Goal: Task Accomplishment & Management: Complete application form

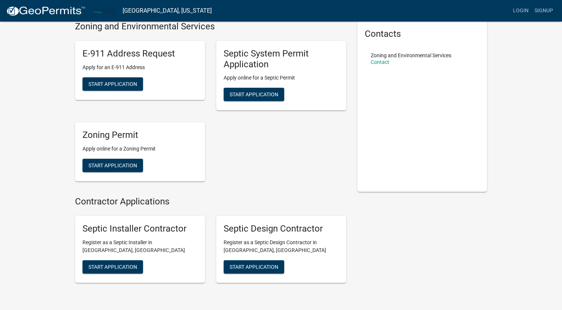
scroll to position [32, 0]
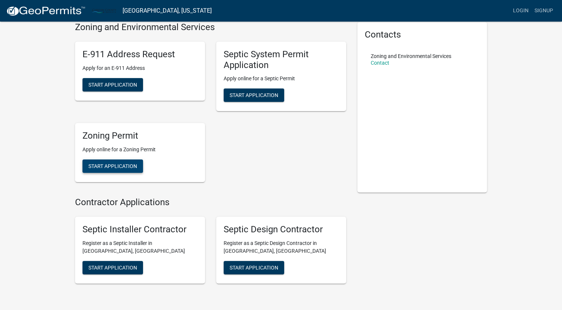
click at [115, 168] on span "Start Application" at bounding box center [112, 166] width 49 height 6
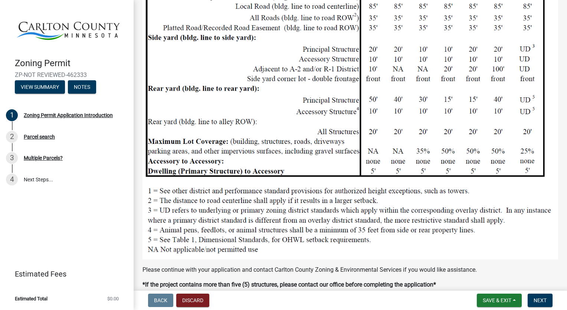
scroll to position [769, 0]
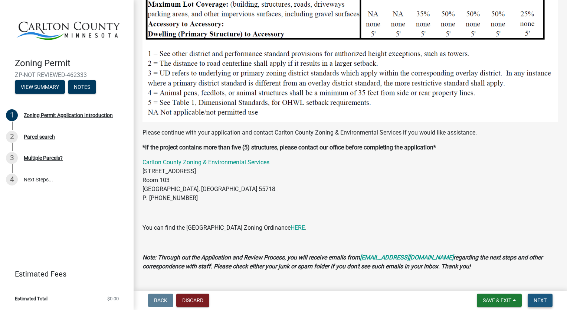
click at [539, 298] on span "Next" at bounding box center [540, 300] width 13 height 6
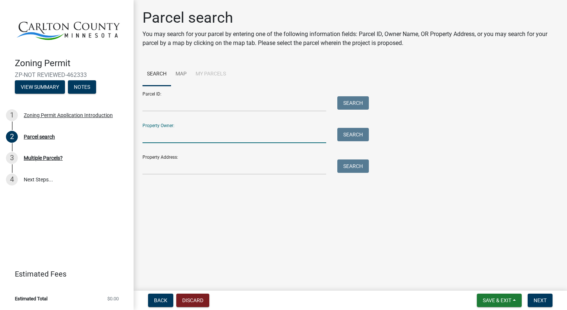
click at [162, 138] on input "Property Owner:" at bounding box center [235, 135] width 184 height 15
type input "[PERSON_NAME][GEOGRAPHIC_DATA]"
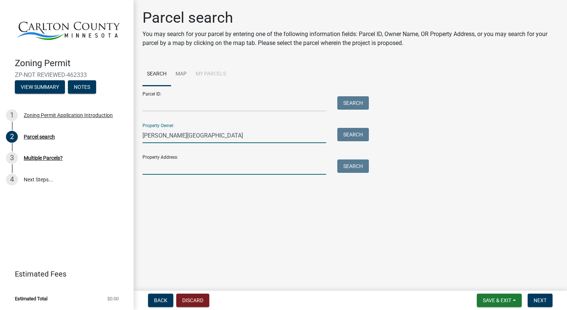
type input "[STREET_ADDRESS]"
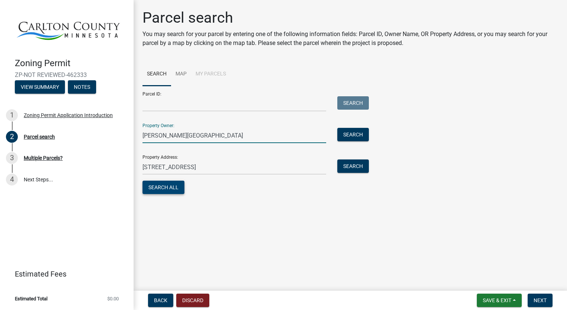
click at [168, 188] on button "Search All" at bounding box center [164, 186] width 42 height 13
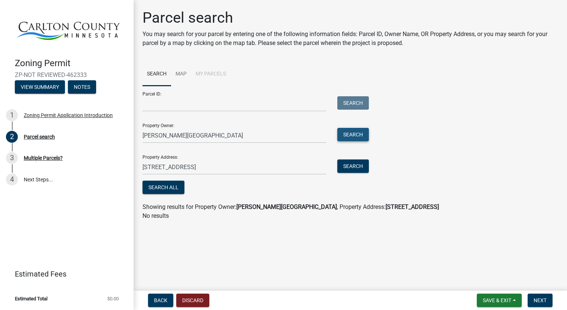
click at [351, 134] on button "Search" at bounding box center [353, 134] width 32 height 13
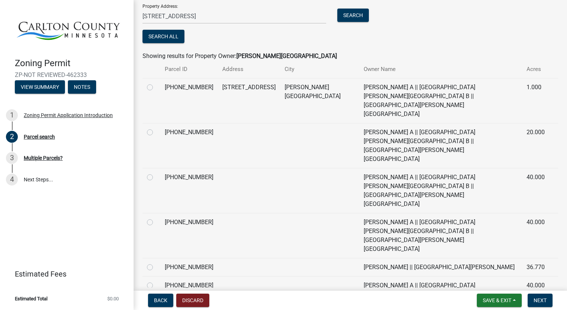
scroll to position [151, 0]
click at [545, 301] on span "Next" at bounding box center [540, 300] width 13 height 6
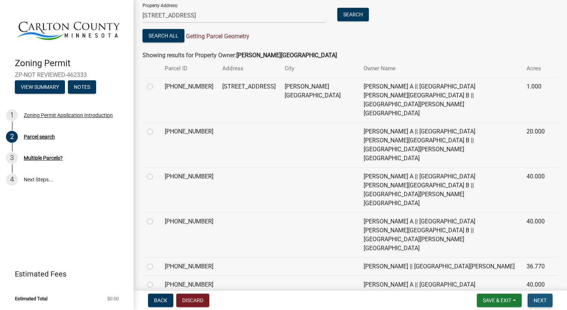
click at [537, 300] on span "Next" at bounding box center [540, 300] width 13 height 6
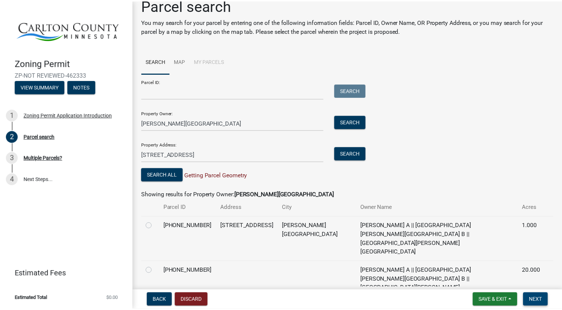
scroll to position [0, 0]
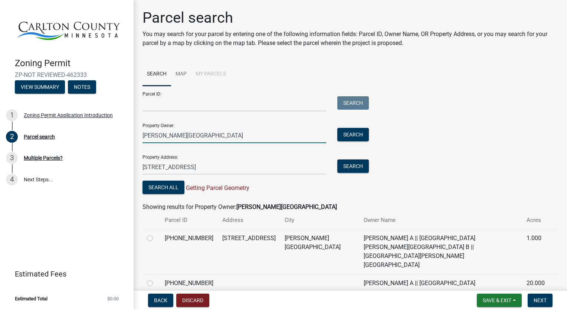
click at [203, 136] on input "[PERSON_NAME][GEOGRAPHIC_DATA]" at bounding box center [235, 135] width 184 height 15
type input "t"
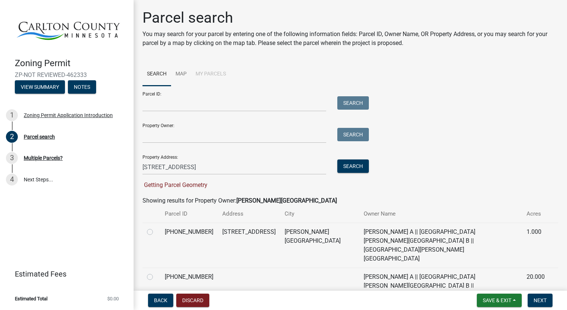
click at [198, 94] on div "Parcel ID: Search" at bounding box center [254, 99] width 223 height 26
click at [196, 102] on input "Parcel ID:" at bounding box center [235, 103] width 184 height 15
click at [348, 167] on button "Search" at bounding box center [353, 165] width 32 height 13
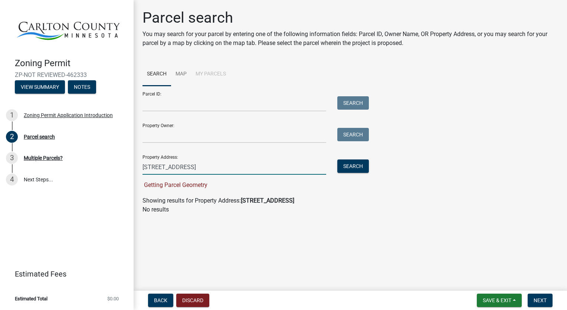
click at [219, 166] on input "[STREET_ADDRESS]" at bounding box center [235, 166] width 184 height 15
type input "2"
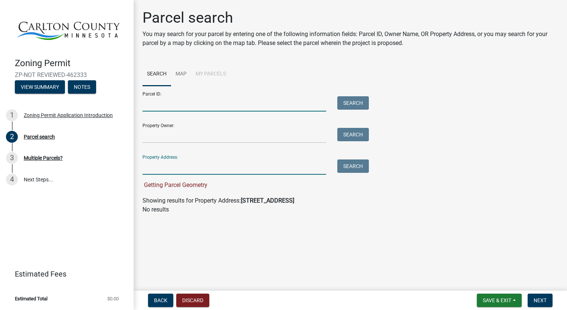
click at [165, 106] on input "Parcel ID:" at bounding box center [235, 103] width 184 height 15
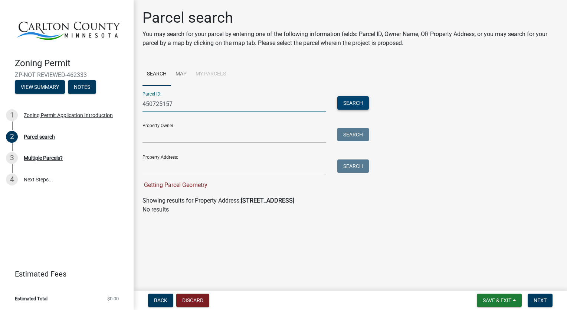
type input "450725157"
click at [355, 102] on button "Search" at bounding box center [353, 102] width 32 height 13
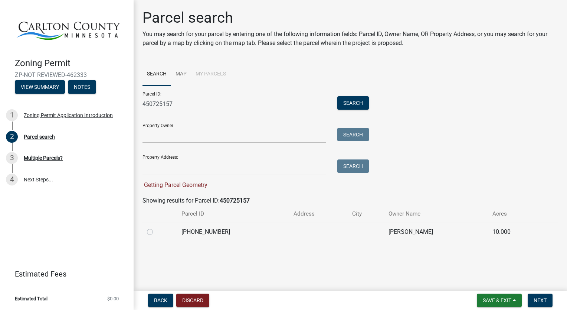
click at [156, 227] on label at bounding box center [156, 227] width 0 height 0
click at [156, 232] on input "radio" at bounding box center [158, 229] width 5 height 5
radio input "true"
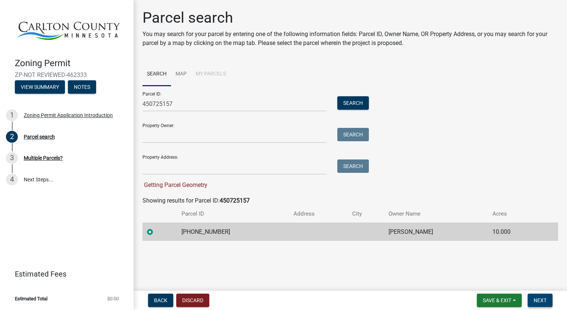
click at [539, 301] on span "Next" at bounding box center [540, 300] width 13 height 6
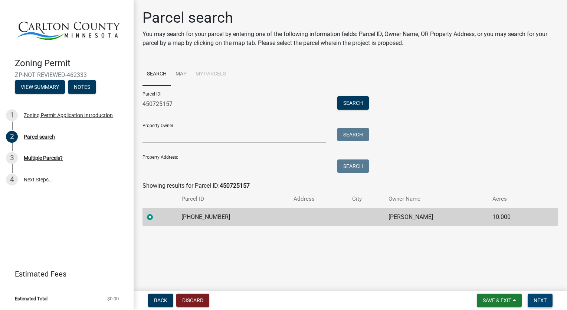
drag, startPoint x: 536, startPoint y: 302, endPoint x: 535, endPoint y: 307, distance: 5.0
click at [535, 308] on nav "Back Discard Save & Exit Save Save & Exit Next" at bounding box center [351, 299] width 434 height 19
click at [537, 299] on span "Next" at bounding box center [540, 300] width 13 height 6
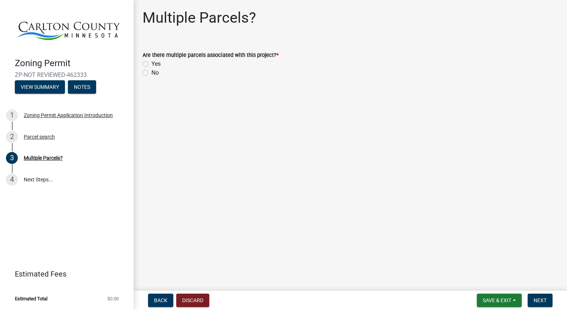
click at [151, 75] on label "No" at bounding box center [154, 72] width 7 height 9
click at [151, 73] on input "No" at bounding box center [153, 70] width 5 height 5
radio input "true"
click at [542, 299] on span "Next" at bounding box center [540, 300] width 13 height 6
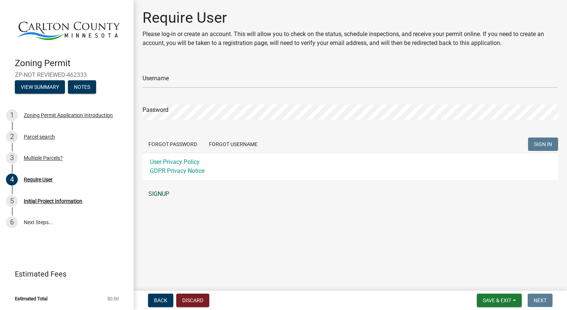
click at [161, 195] on link "SIGNUP" at bounding box center [351, 193] width 416 height 15
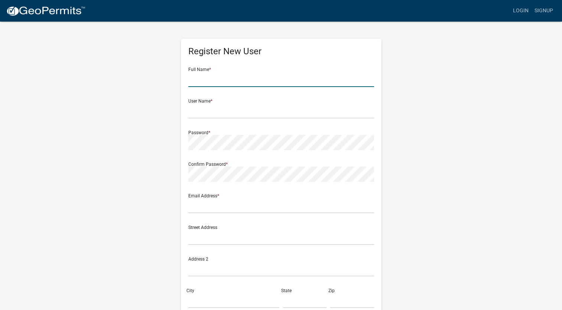
click at [206, 76] on input "text" at bounding box center [281, 79] width 186 height 15
type input "todd a westendorf"
type input "[EMAIL_ADDRESS][DOMAIN_NAME]"
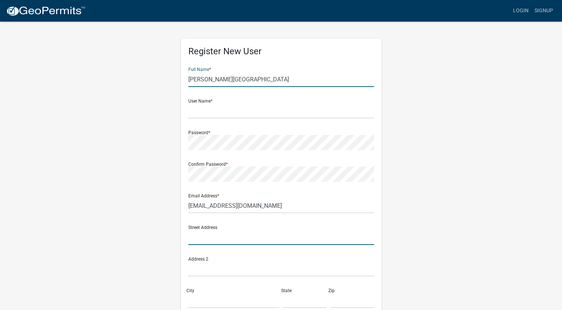
type input "[STREET_ADDRESS]"
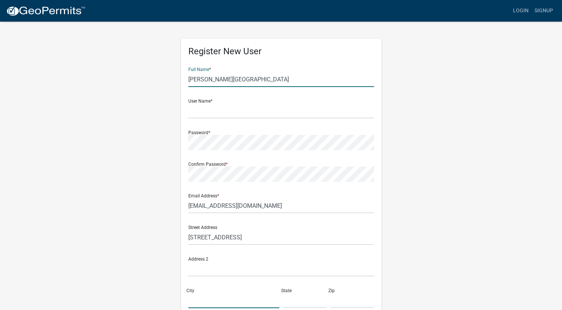
type input "[PERSON_NAME]"
type input "[US_STATE]"
type input "55707"
type input "2183918038"
click at [221, 113] on input "text" at bounding box center [281, 110] width 186 height 15
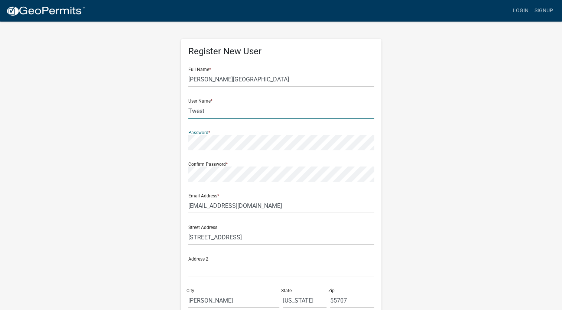
click at [191, 112] on input "Twest" at bounding box center [281, 110] width 186 height 15
type input "TAwest"
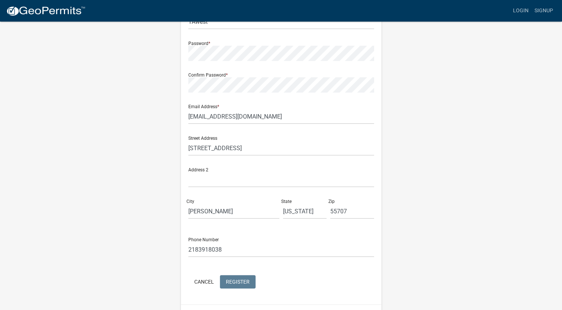
scroll to position [71, 0]
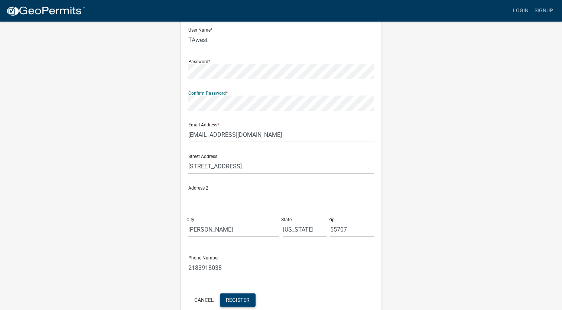
click at [232, 301] on span "Register" at bounding box center [238, 299] width 24 height 6
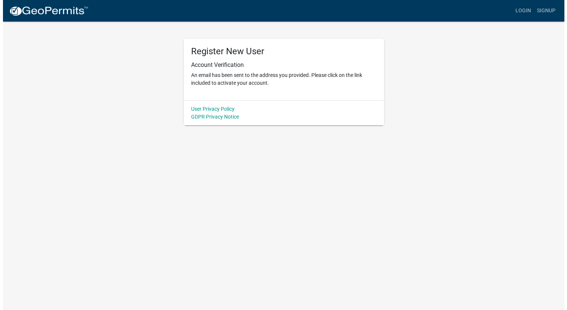
scroll to position [0, 0]
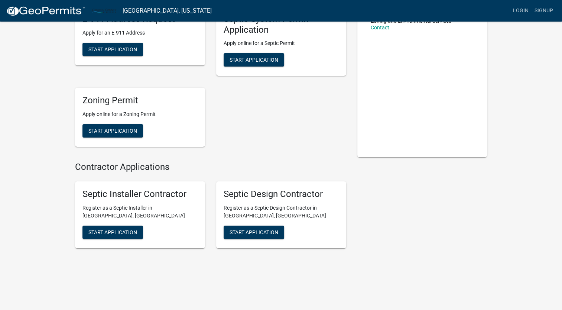
scroll to position [69, 0]
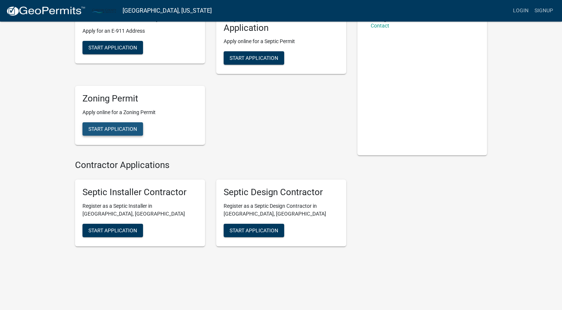
click at [110, 128] on span "Start Application" at bounding box center [112, 129] width 49 height 6
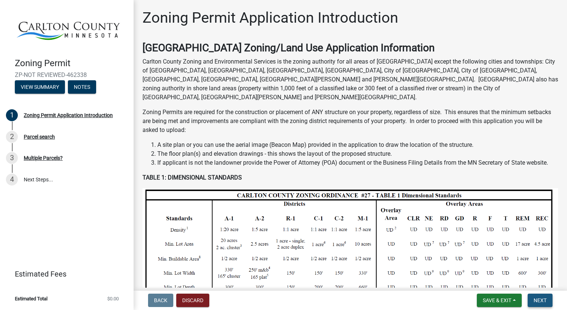
click at [546, 303] on button "Next" at bounding box center [540, 299] width 25 height 13
click at [542, 299] on span "Next" at bounding box center [540, 300] width 13 height 6
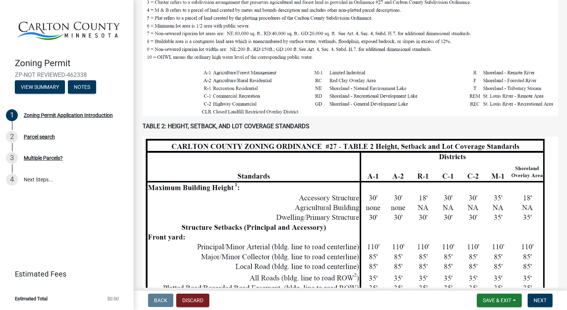
scroll to position [445, 0]
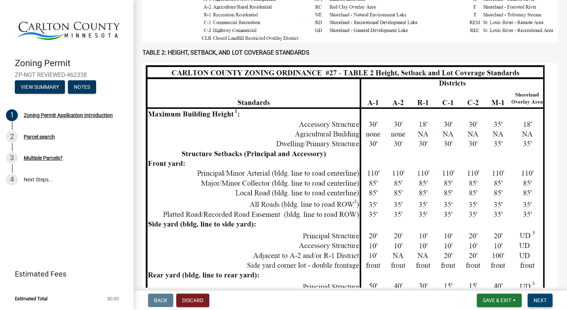
click at [545, 301] on span "Next" at bounding box center [540, 300] width 13 height 6
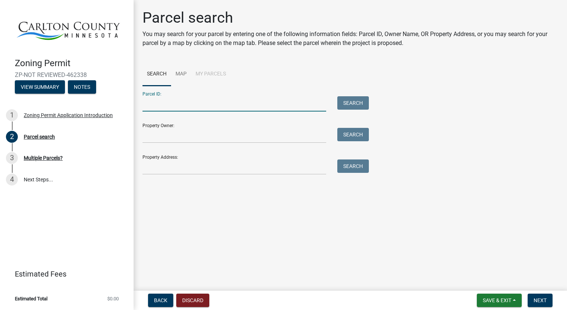
click at [174, 100] on input "Parcel ID:" at bounding box center [235, 103] width 184 height 15
type input "4"
type input "450725157"
click at [356, 100] on button "Search" at bounding box center [353, 102] width 32 height 13
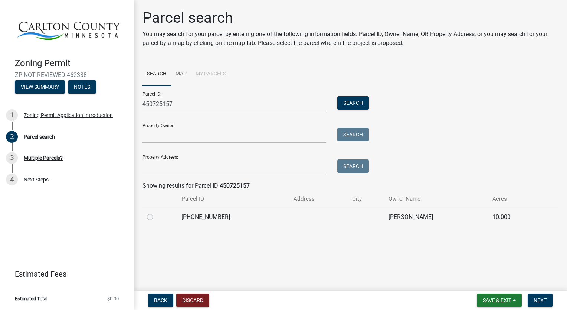
click at [150, 220] on div at bounding box center [160, 216] width 26 height 9
click at [156, 212] on label at bounding box center [156, 212] width 0 height 0
click at [156, 217] on input "radio" at bounding box center [158, 214] width 5 height 5
radio input "true"
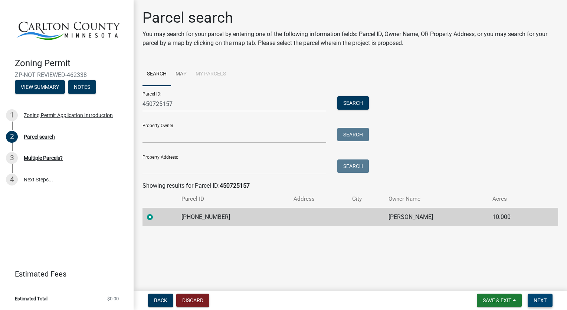
click at [540, 300] on span "Next" at bounding box center [540, 300] width 13 height 6
click at [542, 301] on span "Next" at bounding box center [540, 300] width 13 height 6
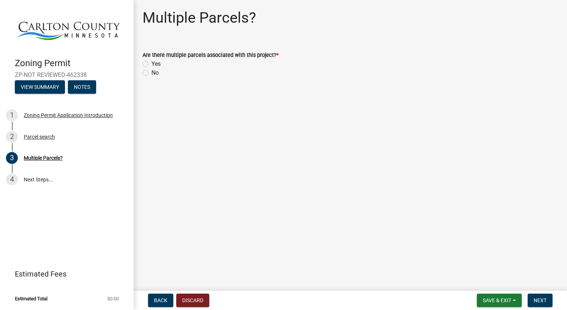
click at [151, 72] on label "No" at bounding box center [154, 72] width 7 height 9
click at [151, 72] on input "No" at bounding box center [153, 70] width 5 height 5
radio input "true"
click at [539, 302] on span "Next" at bounding box center [540, 300] width 13 height 6
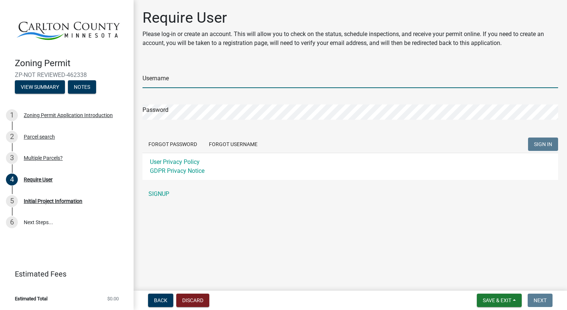
type input "TAwest"
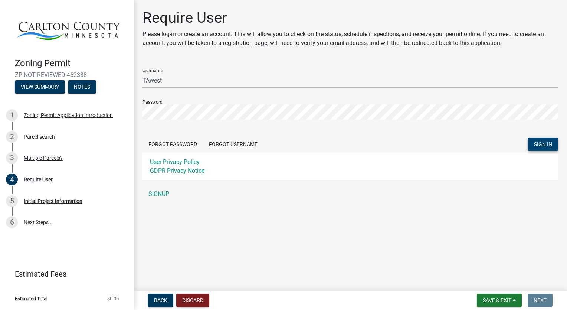
click at [543, 145] on span "SIGN IN" at bounding box center [543, 144] width 18 height 6
click at [544, 143] on span "SIGN IN" at bounding box center [543, 144] width 18 height 6
click at [168, 81] on input "TAwest" at bounding box center [351, 80] width 416 height 15
click at [539, 143] on span "SIGN IN" at bounding box center [543, 144] width 18 height 6
click at [546, 145] on span "SIGN IN" at bounding box center [543, 144] width 18 height 6
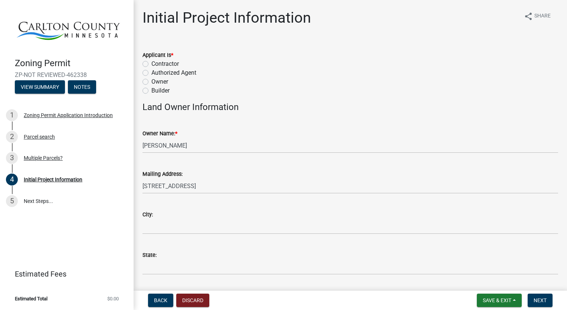
click at [151, 82] on label "Owner" at bounding box center [159, 81] width 17 height 9
click at [151, 82] on input "Owner" at bounding box center [153, 79] width 5 height 5
radio input "true"
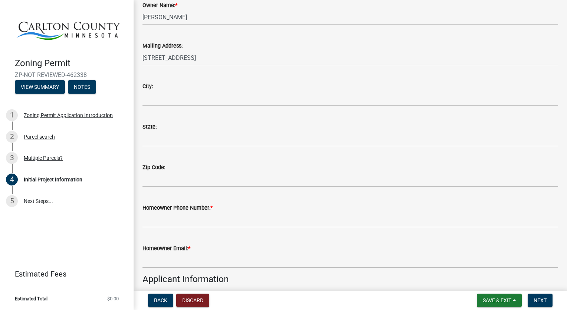
scroll to position [148, 0]
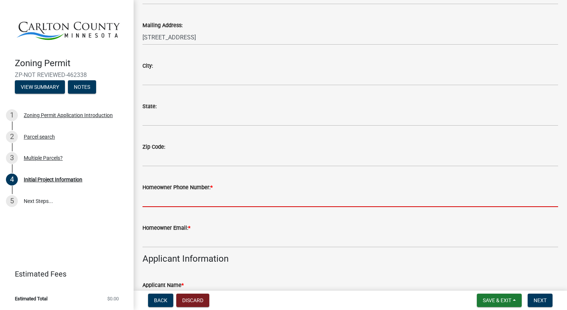
click at [193, 200] on input "Homeowner Phone Number: *" at bounding box center [351, 199] width 416 height 15
type input "2183918038"
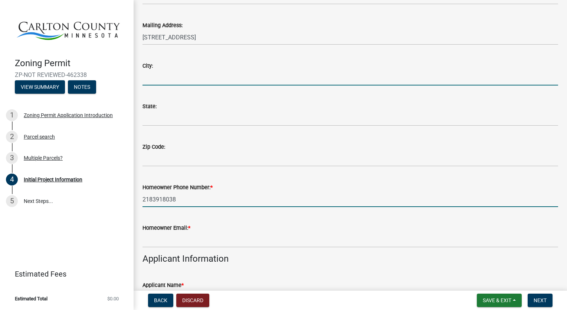
type input "[PERSON_NAME]"
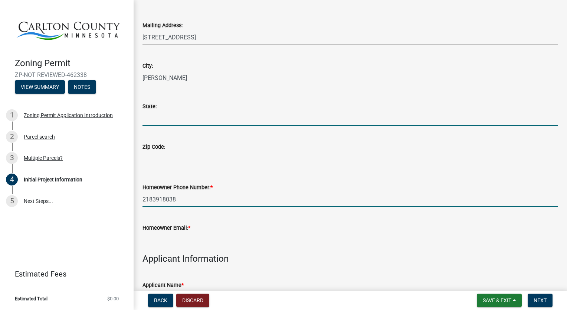
type input "[US_STATE]"
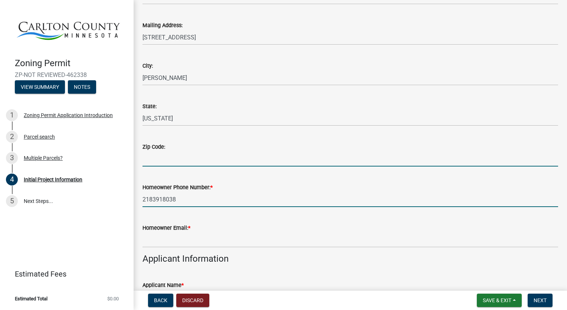
type input "55707"
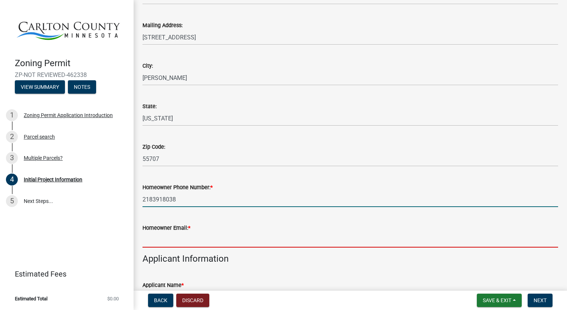
type input "[EMAIL_ADDRESS][DOMAIN_NAME]"
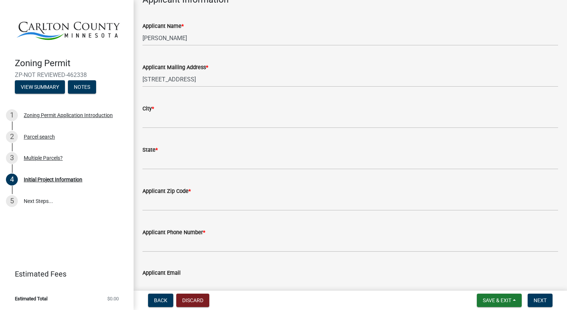
scroll to position [408, 0]
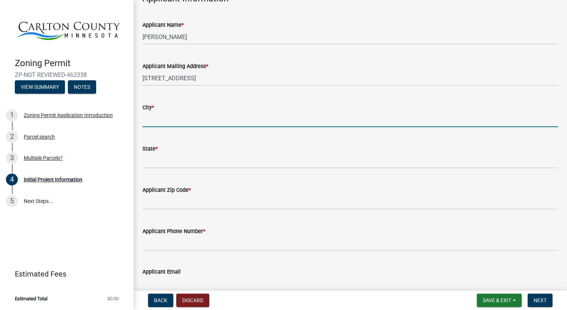
click at [179, 112] on input "City *" at bounding box center [351, 119] width 416 height 15
type input "[PERSON_NAME]"
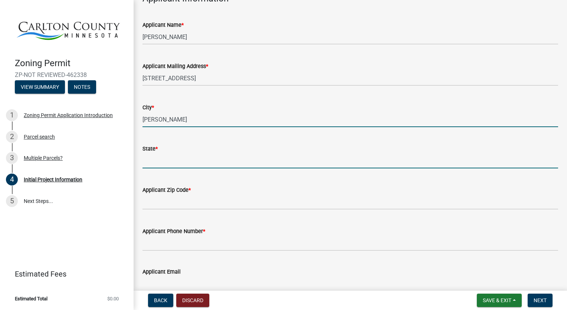
type input "[US_STATE]"
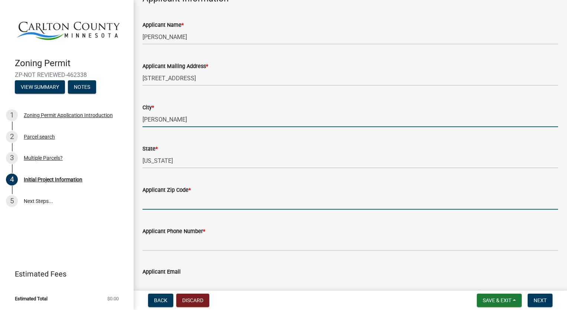
type input "55707"
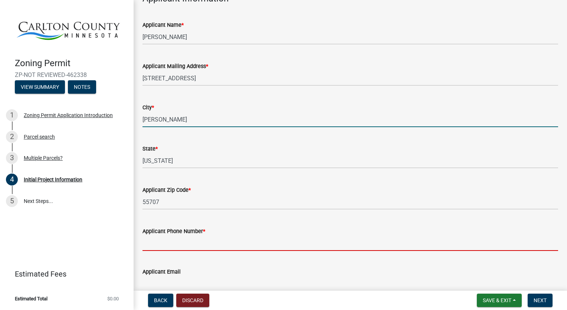
type input "2183918038"
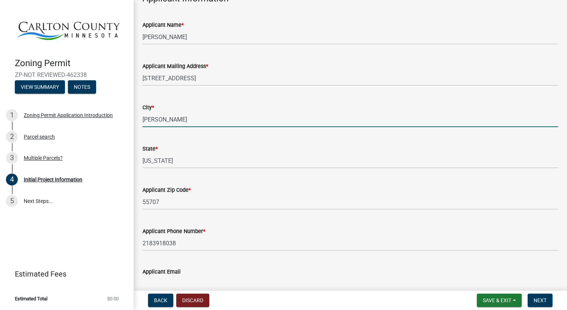
type input "[EMAIL_ADDRESS][DOMAIN_NAME]"
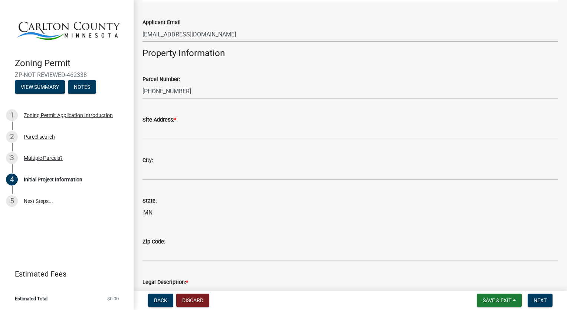
scroll to position [668, 0]
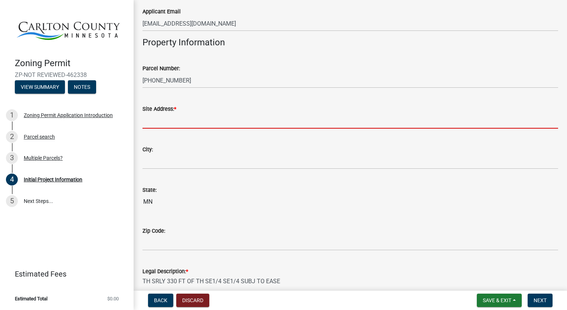
click at [180, 122] on input "Site Address: *" at bounding box center [351, 120] width 416 height 15
type input "[STREET_ADDRESS]"
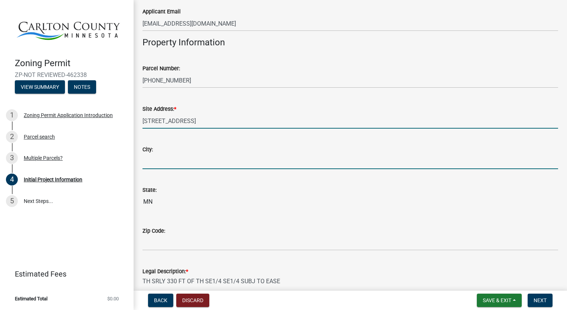
type input "[PERSON_NAME]"
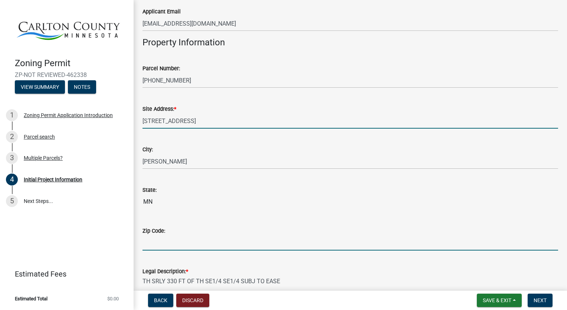
type input "55707"
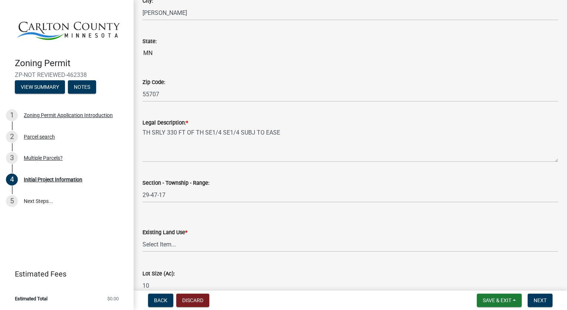
scroll to position [854, 0]
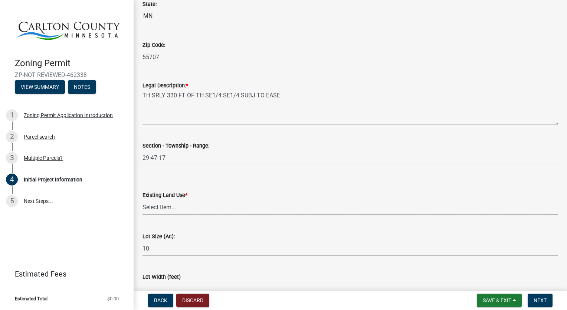
click at [180, 207] on select "Select Item... Residential Commercial Recreational/hunting Agricultural" at bounding box center [351, 206] width 416 height 15
click at [143, 199] on select "Select Item... Residential Commercial Recreational/hunting Agricultural" at bounding box center [351, 206] width 416 height 15
select select "33d21d3a-ebb3-419e-8315-ef7213d04586"
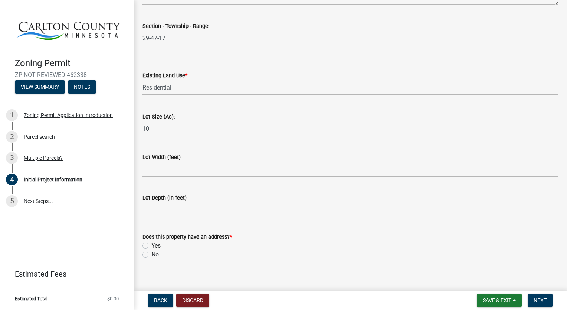
scroll to position [980, 0]
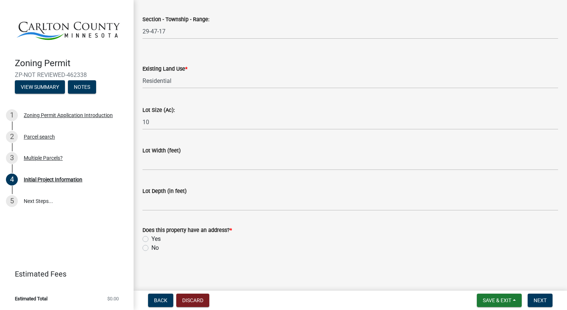
click at [151, 239] on label "Yes" at bounding box center [155, 238] width 9 height 9
click at [151, 239] on input "Yes" at bounding box center [153, 236] width 5 height 5
radio input "true"
click at [543, 301] on span "Next" at bounding box center [540, 300] width 13 height 6
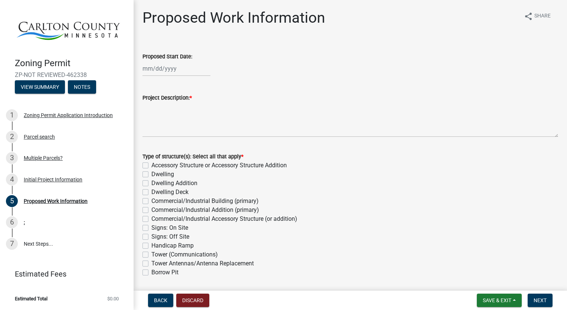
select select "8"
select select "2025"
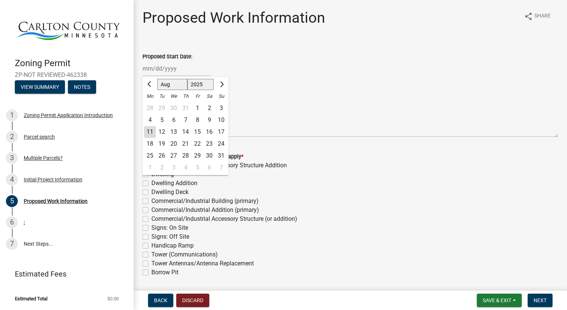
click at [165, 70] on div "[PERSON_NAME] Feb Mar Apr [PERSON_NAME][DATE] Oct Nov [DATE] 1526 1527 1528 152…" at bounding box center [177, 68] width 68 height 15
click at [209, 133] on div "16" at bounding box center [209, 132] width 12 height 12
type input "[DATE]"
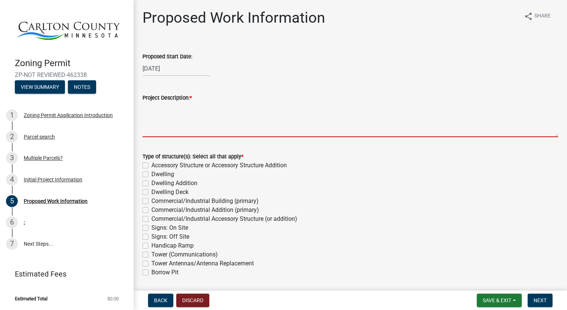
click at [163, 131] on textarea "Project Description: *" at bounding box center [351, 119] width 416 height 35
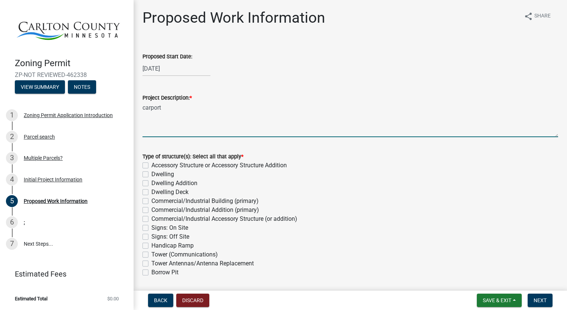
type textarea "carport"
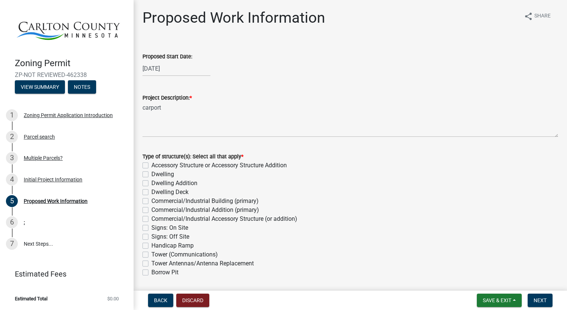
click at [151, 165] on label "Accessory Structure or Accessory Structure Addition" at bounding box center [218, 165] width 135 height 9
click at [151, 165] on input "Accessory Structure or Accessory Structure Addition" at bounding box center [153, 163] width 5 height 5
checkbox input "true"
checkbox input "false"
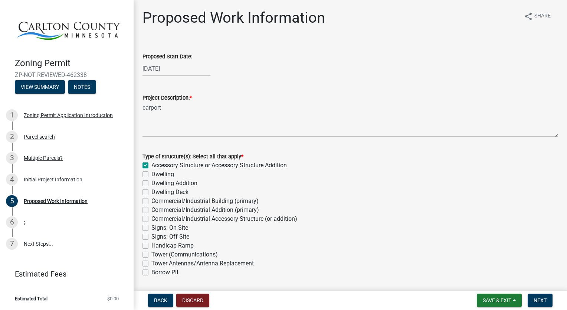
checkbox input "false"
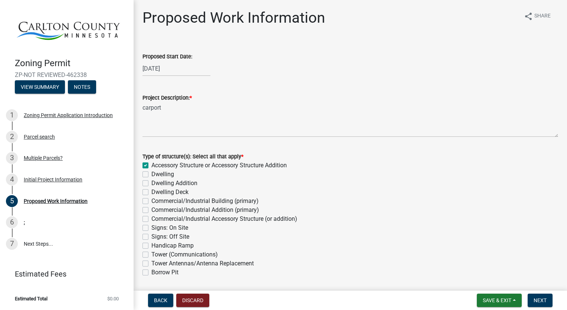
checkbox input "false"
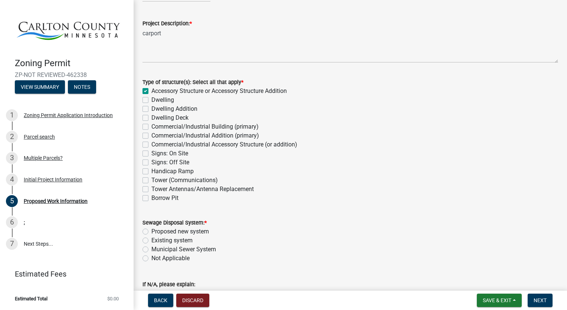
scroll to position [148, 0]
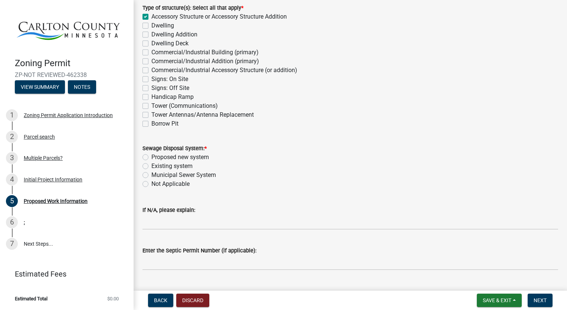
click at [151, 183] on label "Not Applicable" at bounding box center [170, 183] width 38 height 9
click at [151, 183] on input "Not Applicable" at bounding box center [153, 181] width 5 height 5
radio input "true"
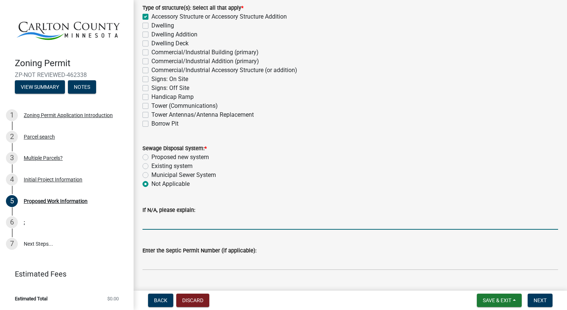
click at [208, 226] on input "If N/A, please explain:" at bounding box center [351, 221] width 416 height 15
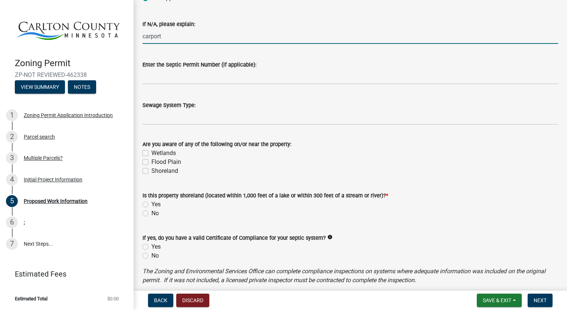
scroll to position [371, 0]
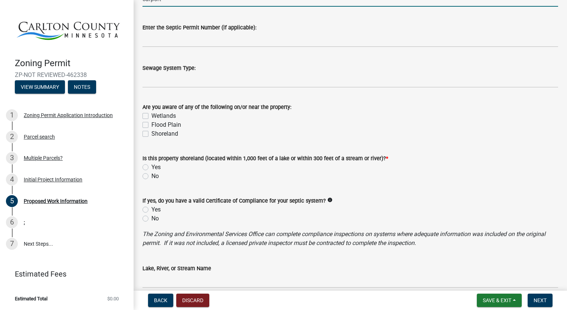
type input "carport"
click at [151, 167] on label "Yes" at bounding box center [155, 167] width 9 height 9
click at [151, 167] on input "Yes" at bounding box center [153, 165] width 5 height 5
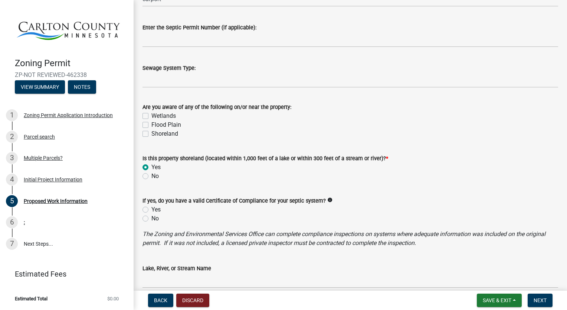
radio input "true"
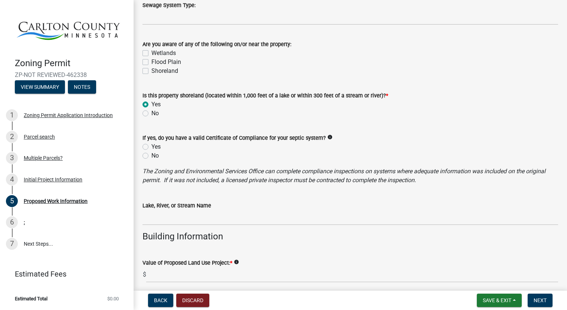
scroll to position [445, 0]
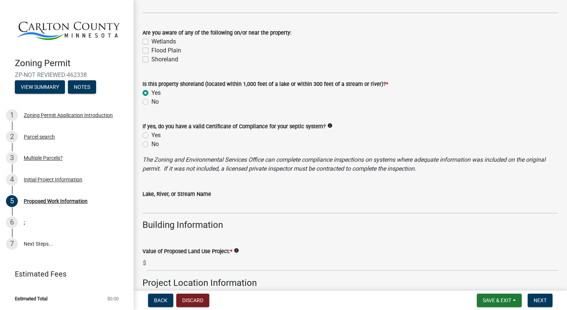
click at [151, 135] on label "Yes" at bounding box center [155, 135] width 9 height 9
click at [151, 135] on input "Yes" at bounding box center [153, 133] width 5 height 5
radio input "true"
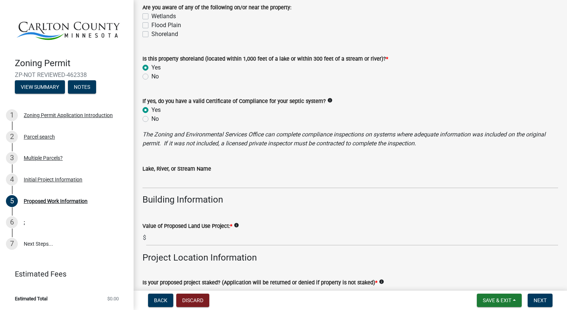
scroll to position [483, 0]
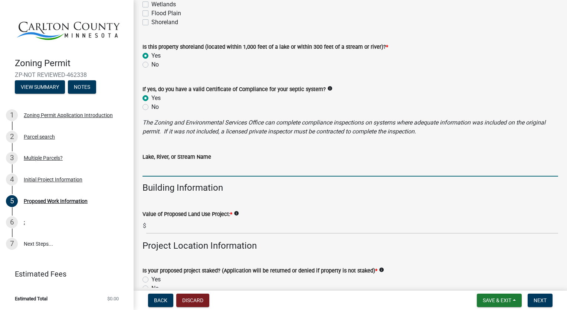
click at [184, 174] on input "Lake, River, or Stream Name" at bounding box center [351, 168] width 416 height 15
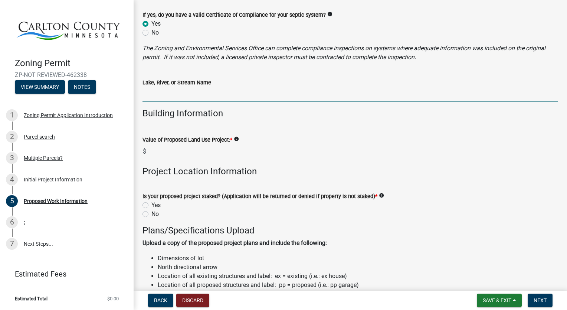
scroll to position [594, 0]
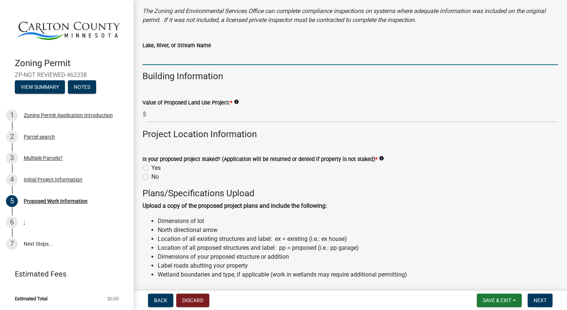
click at [151, 169] on label "Yes" at bounding box center [155, 167] width 9 height 9
click at [151, 168] on input "Yes" at bounding box center [153, 165] width 5 height 5
radio input "true"
click at [156, 60] on input "Lake, River, or Stream Name" at bounding box center [351, 57] width 416 height 15
type input "dont know"
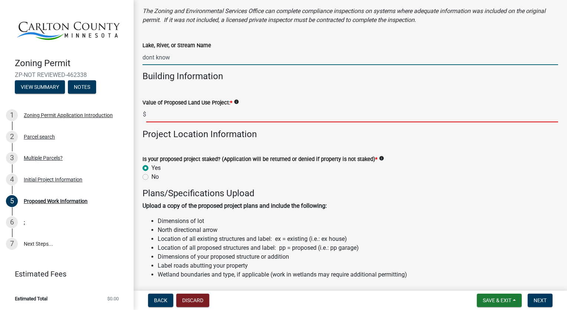
click at [168, 115] on input "text" at bounding box center [352, 114] width 412 height 15
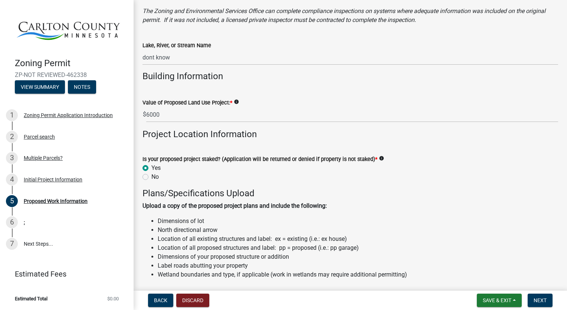
click at [236, 103] on icon "info" at bounding box center [236, 101] width 5 height 5
click at [237, 103] on icon "info" at bounding box center [236, 101] width 5 height 5
click at [162, 117] on input "6000" at bounding box center [352, 114] width 412 height 15
type input "6"
type input "21500"
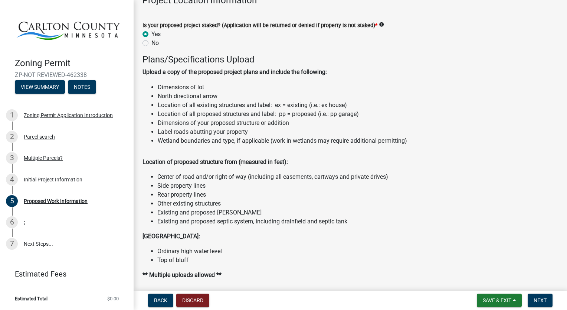
scroll to position [668, 0]
